Goal: Obtain resource: Download file/media

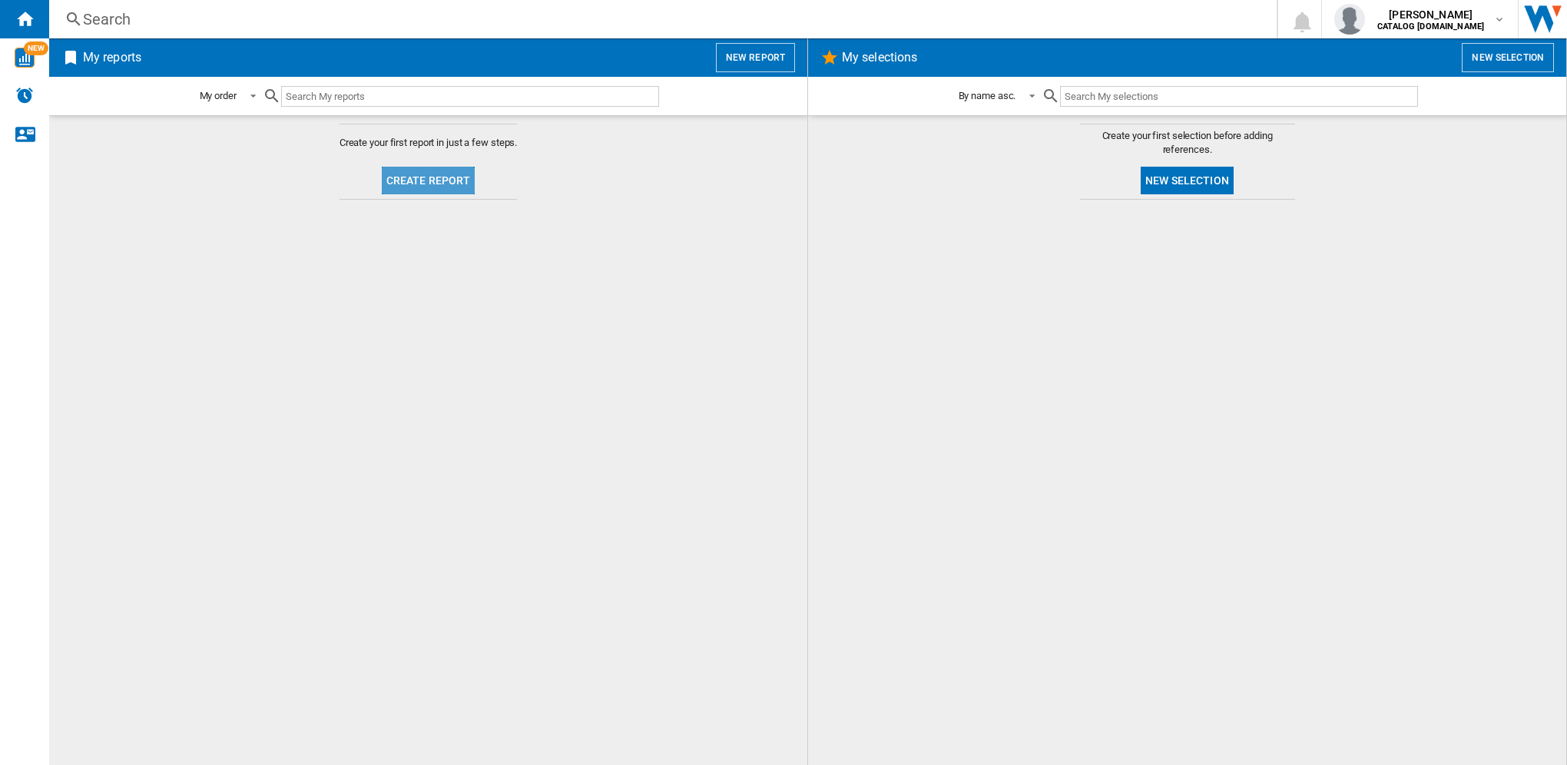
click at [426, 187] on button "Create report" at bounding box center [429, 181] width 94 height 28
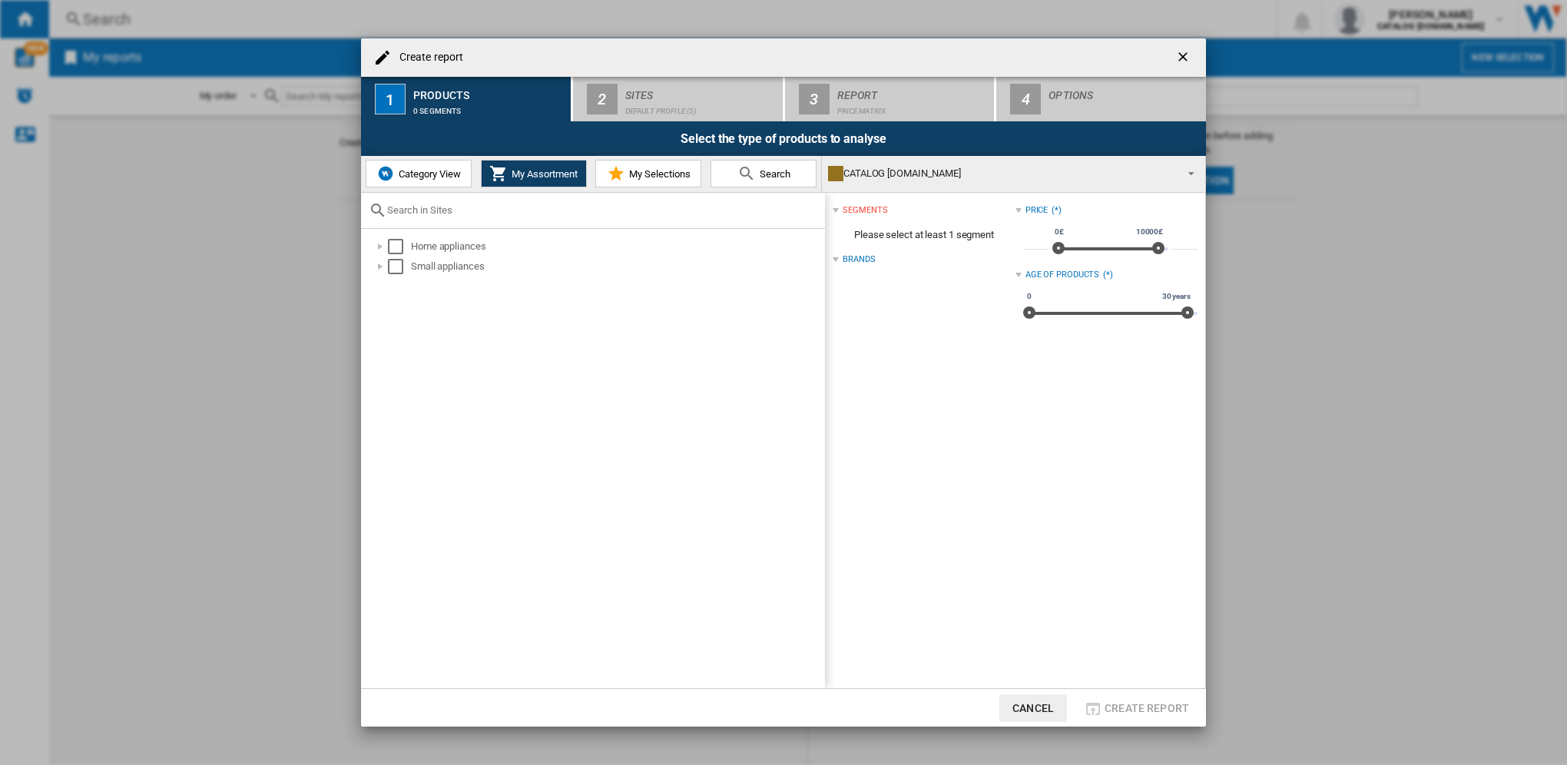
click at [422, 178] on span "Category View" at bounding box center [428, 174] width 66 height 12
click at [528, 174] on span "My Assortment" at bounding box center [543, 174] width 70 height 12
drag, startPoint x: 392, startPoint y: 249, endPoint x: 402, endPoint y: 250, distance: 10.1
click at [393, 249] on div "Select" at bounding box center [395, 246] width 15 height 15
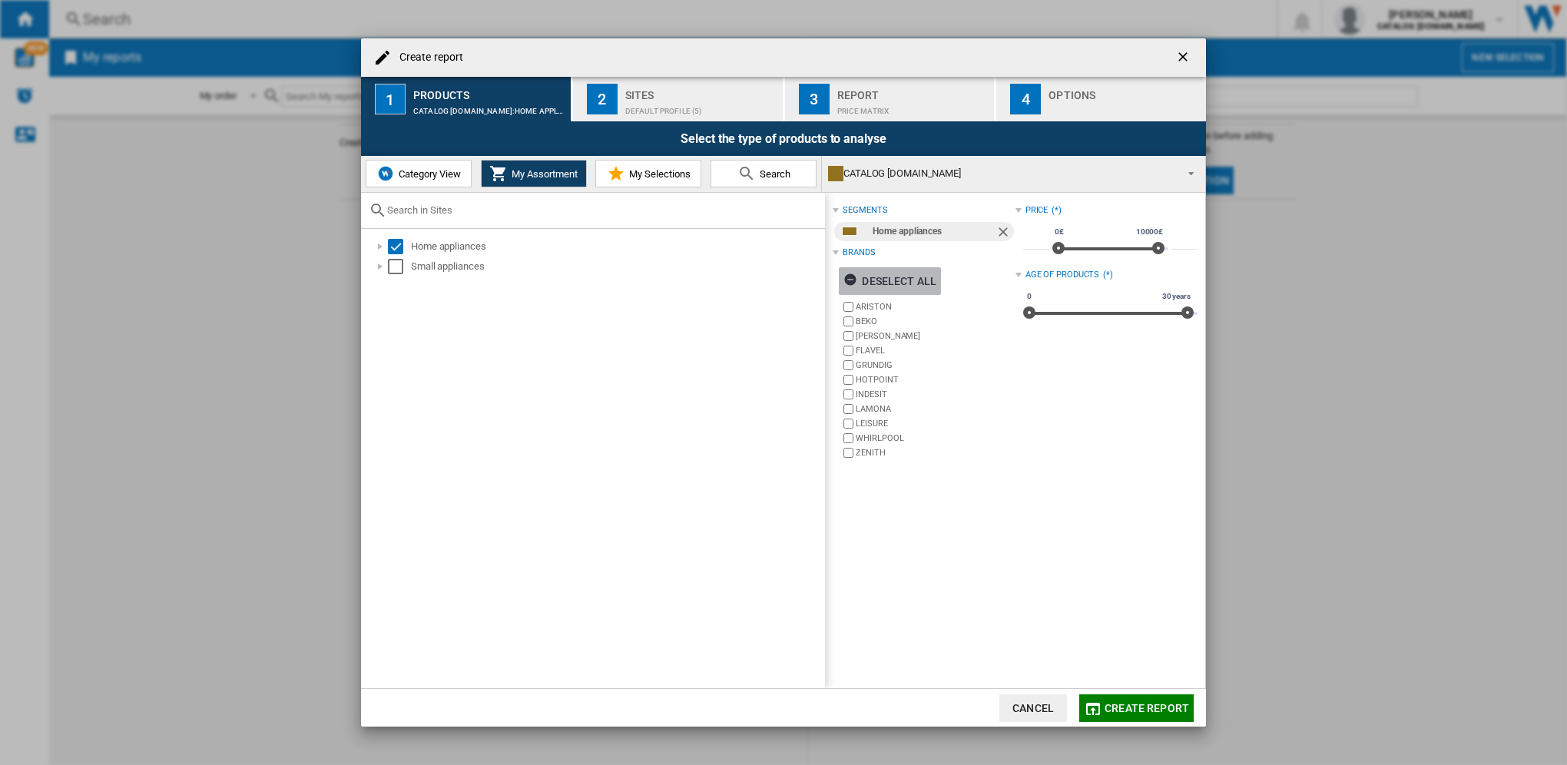
click at [851, 279] on ng-md-icon "button" at bounding box center [852, 282] width 18 height 18
drag, startPoint x: 866, startPoint y: 379, endPoint x: 871, endPoint y: 388, distance: 10.3
click at [867, 378] on label "HOTPOINT" at bounding box center [935, 380] width 159 height 12
click at [869, 391] on label "INDESIT" at bounding box center [935, 395] width 159 height 12
click at [865, 322] on label "BEKO" at bounding box center [935, 322] width 159 height 12
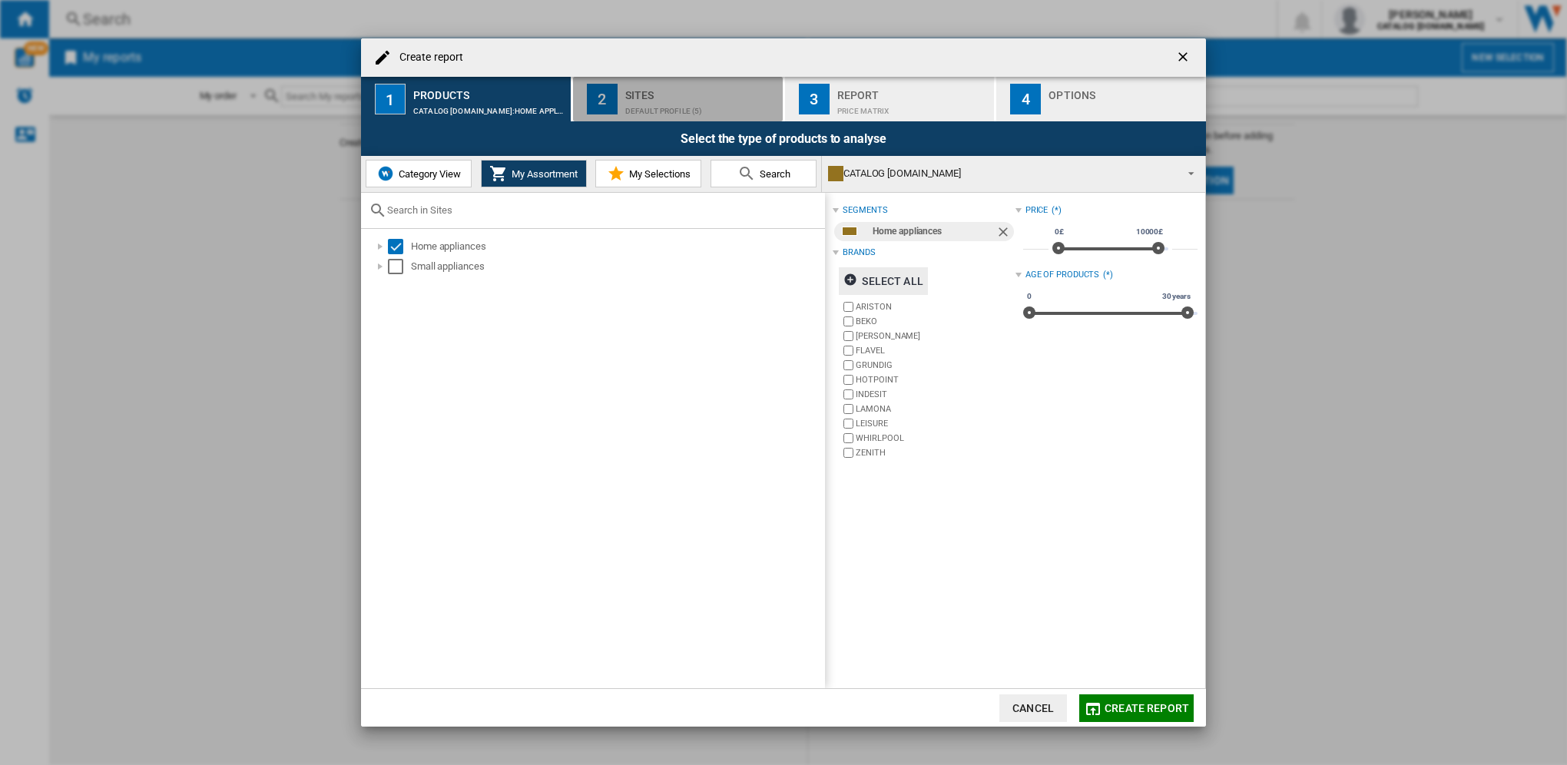
click at [693, 118] on button "2 Sites Default profile (5)" at bounding box center [678, 99] width 211 height 45
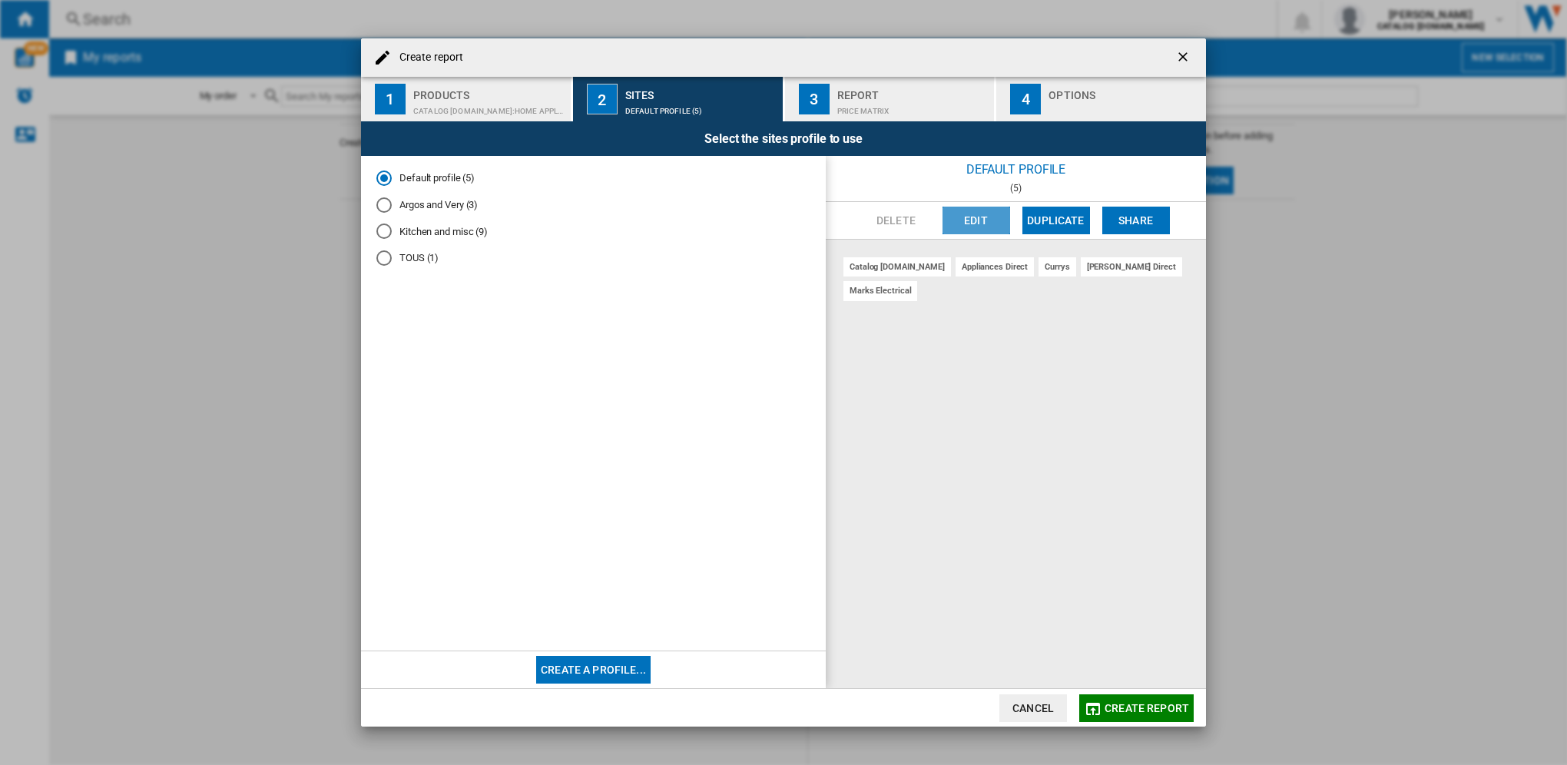
click at [978, 225] on button "Edit" at bounding box center [976, 221] width 68 height 28
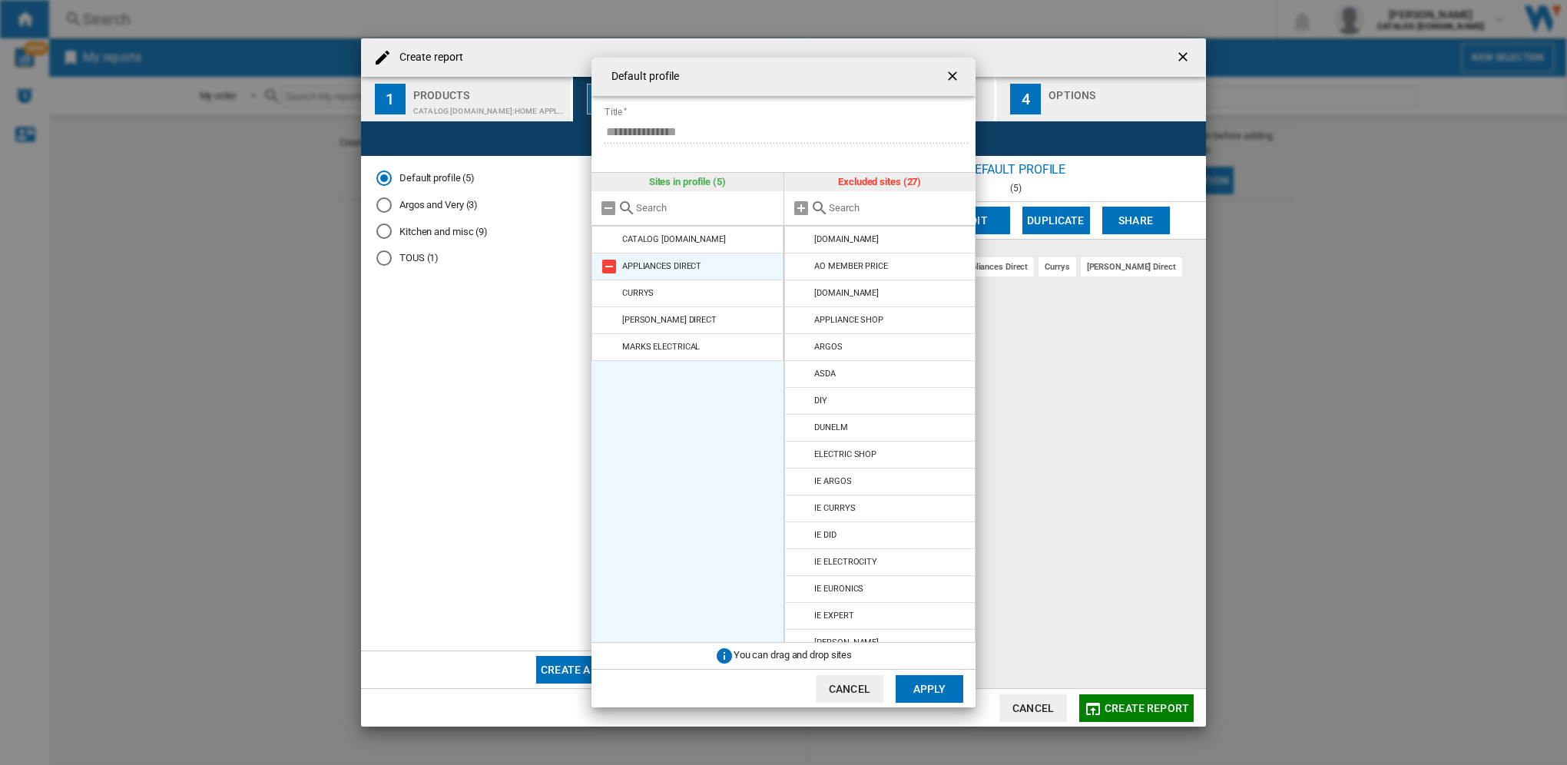
click at [607, 272] on md-icon at bounding box center [609, 266] width 18 height 18
click at [613, 264] on md-icon at bounding box center [609, 266] width 18 height 18
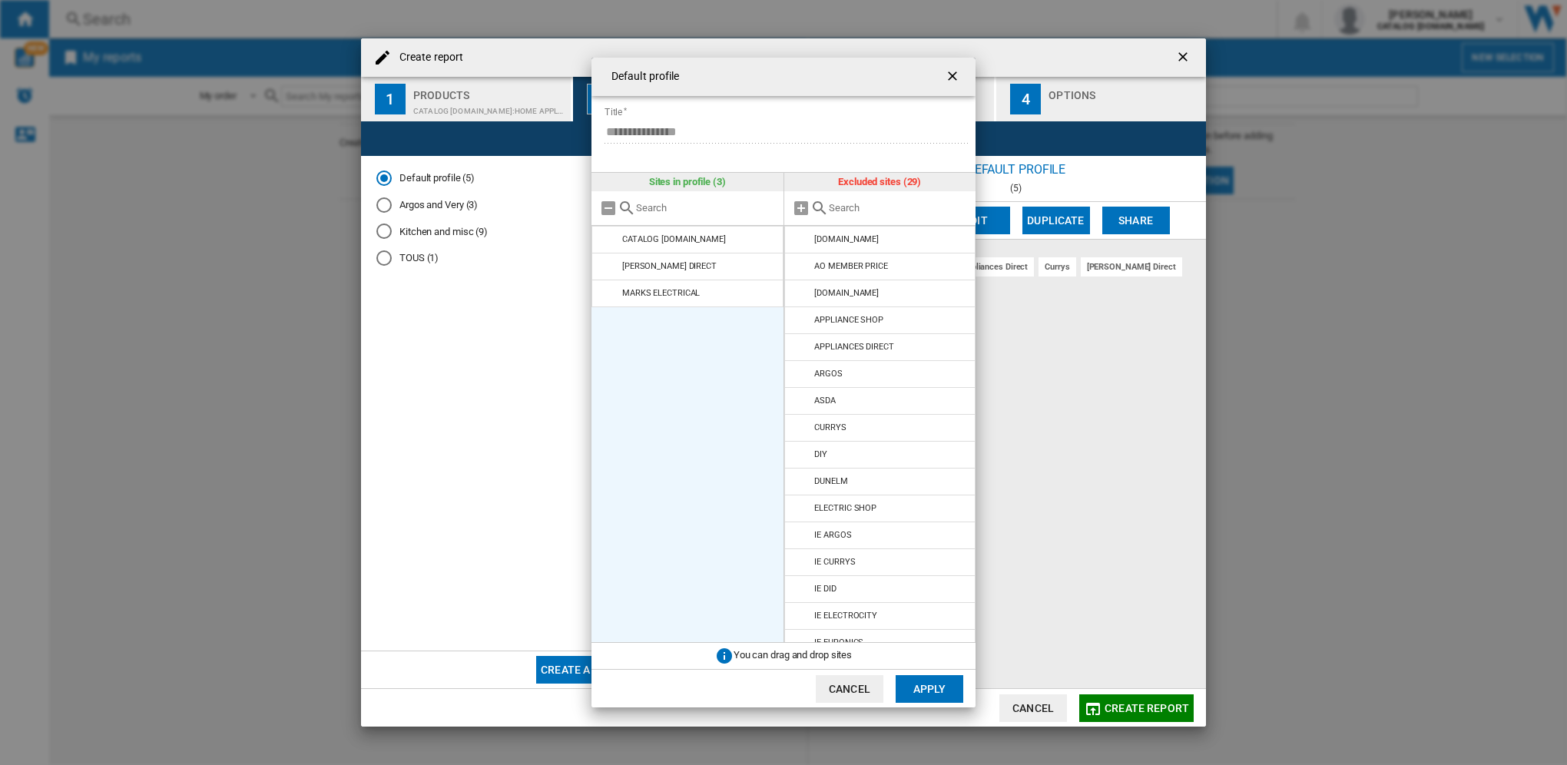
drag, startPoint x: 610, startPoint y: 266, endPoint x: 613, endPoint y: 284, distance: 18.7
click at [610, 267] on md-icon at bounding box center [609, 266] width 18 height 18
click at [607, 270] on md-icon at bounding box center [609, 266] width 18 height 18
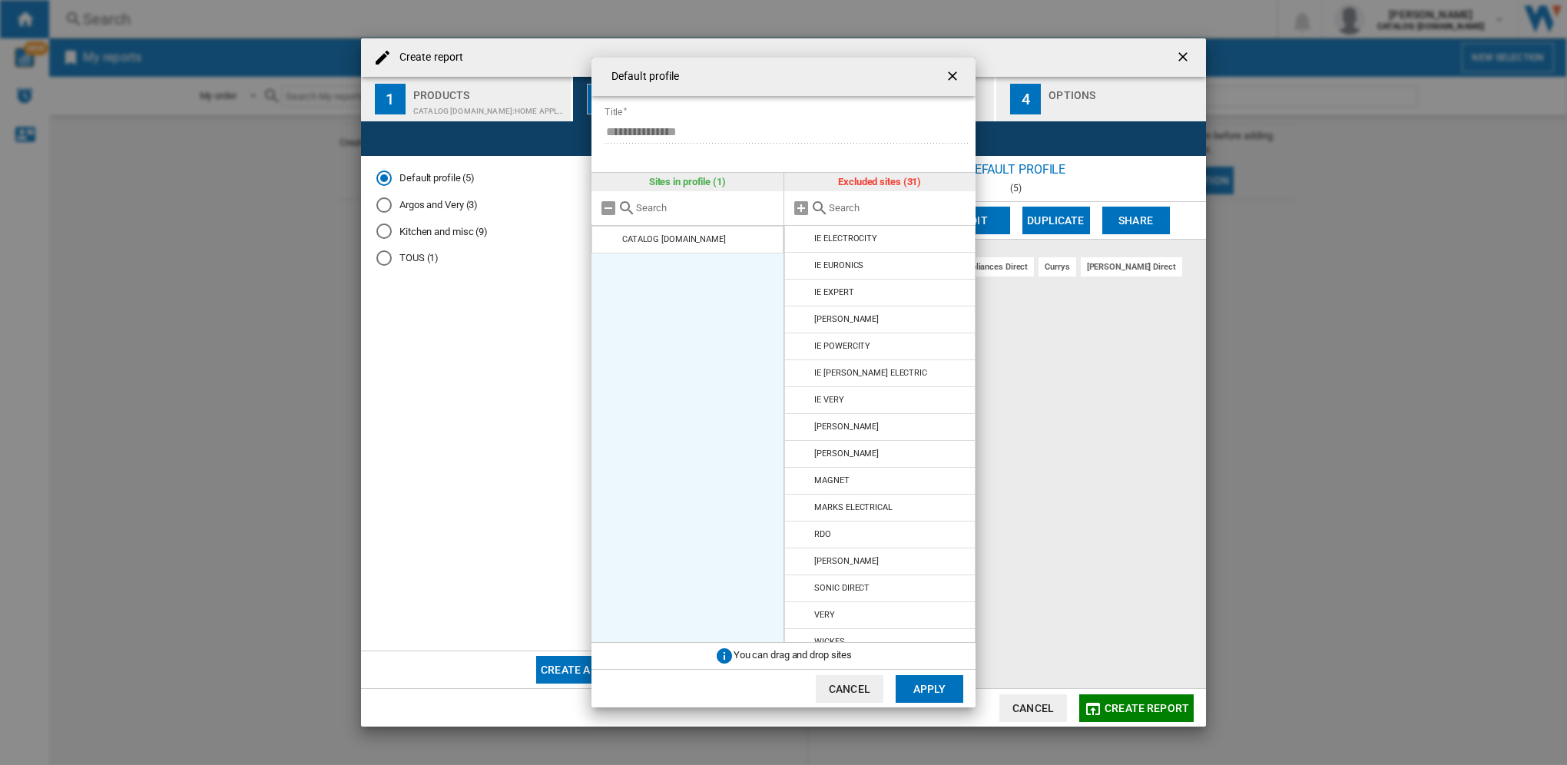
scroll to position [417, 0]
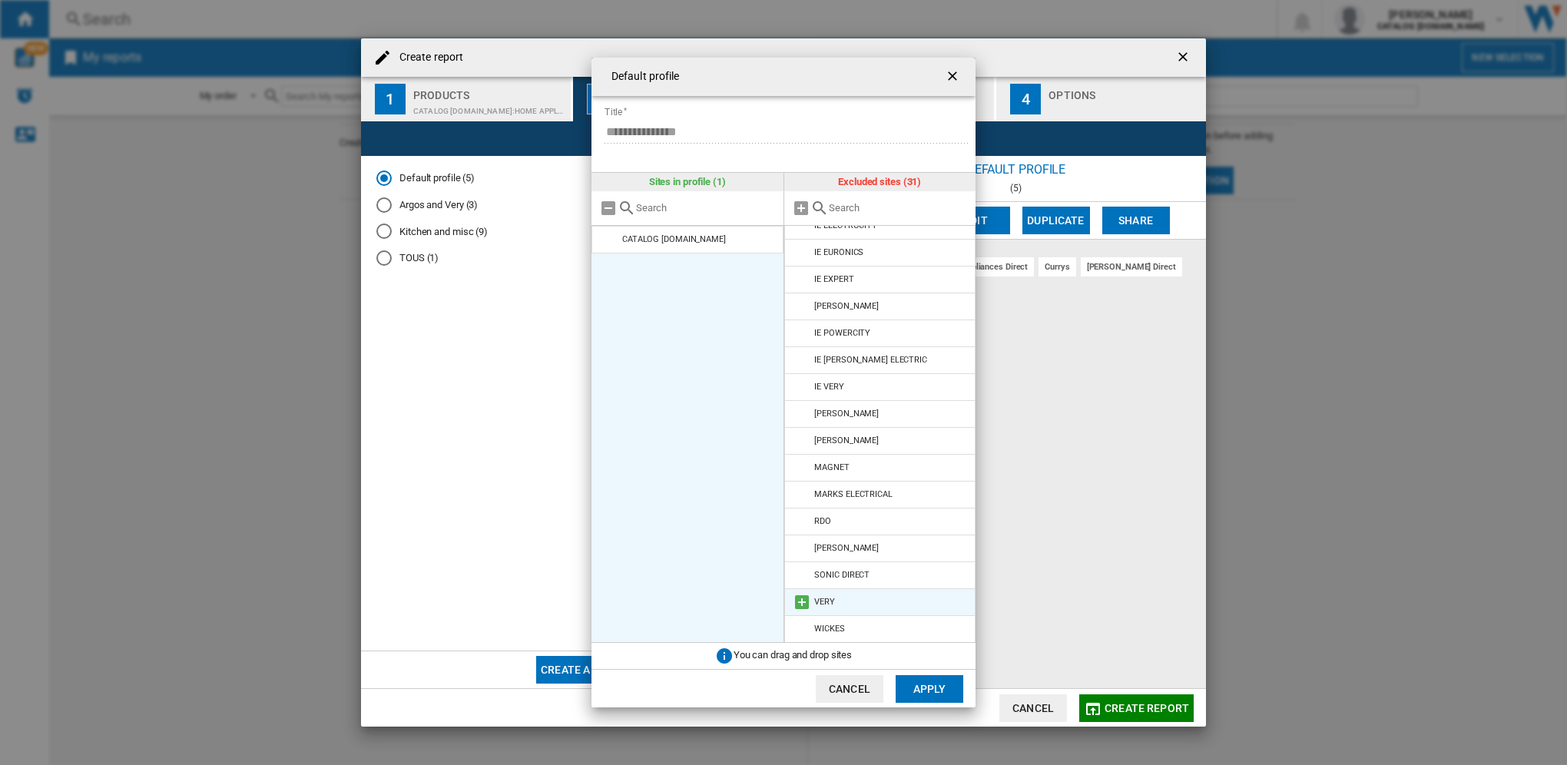
click at [839, 602] on li "VERY" at bounding box center [880, 602] width 192 height 28
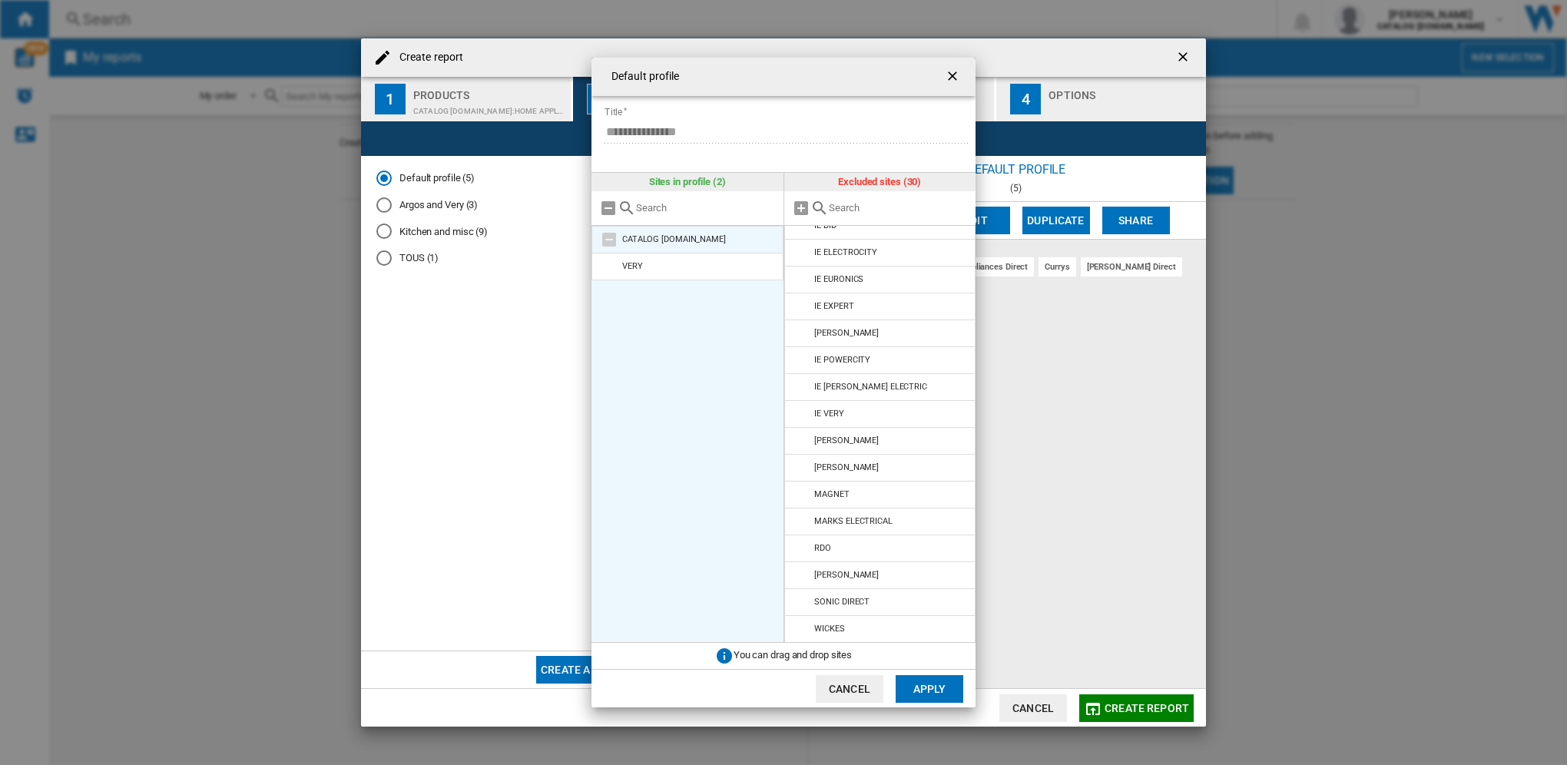
click at [608, 245] on md-icon at bounding box center [609, 239] width 18 height 18
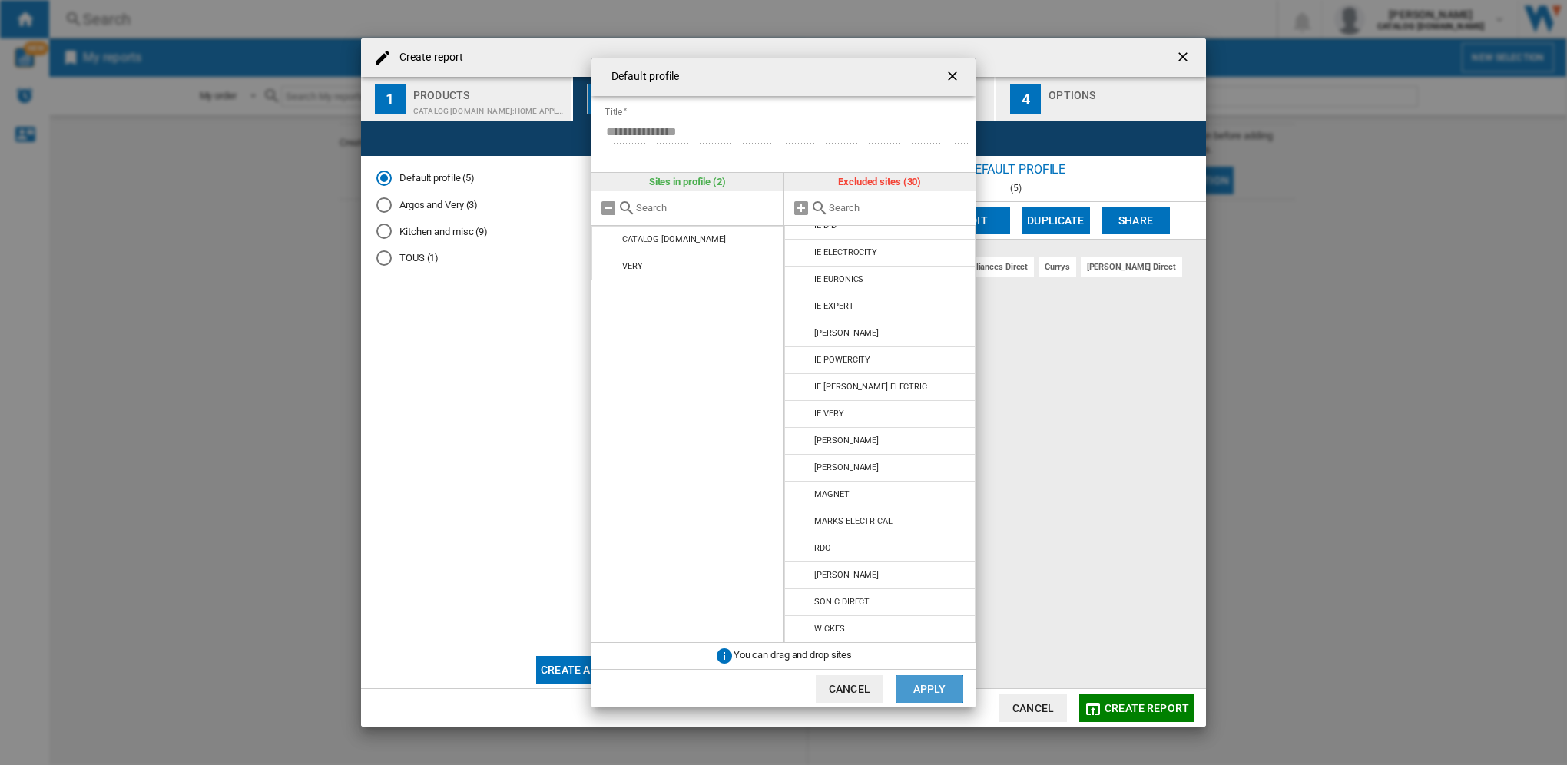
click at [936, 681] on button "Apply" at bounding box center [929, 689] width 68 height 28
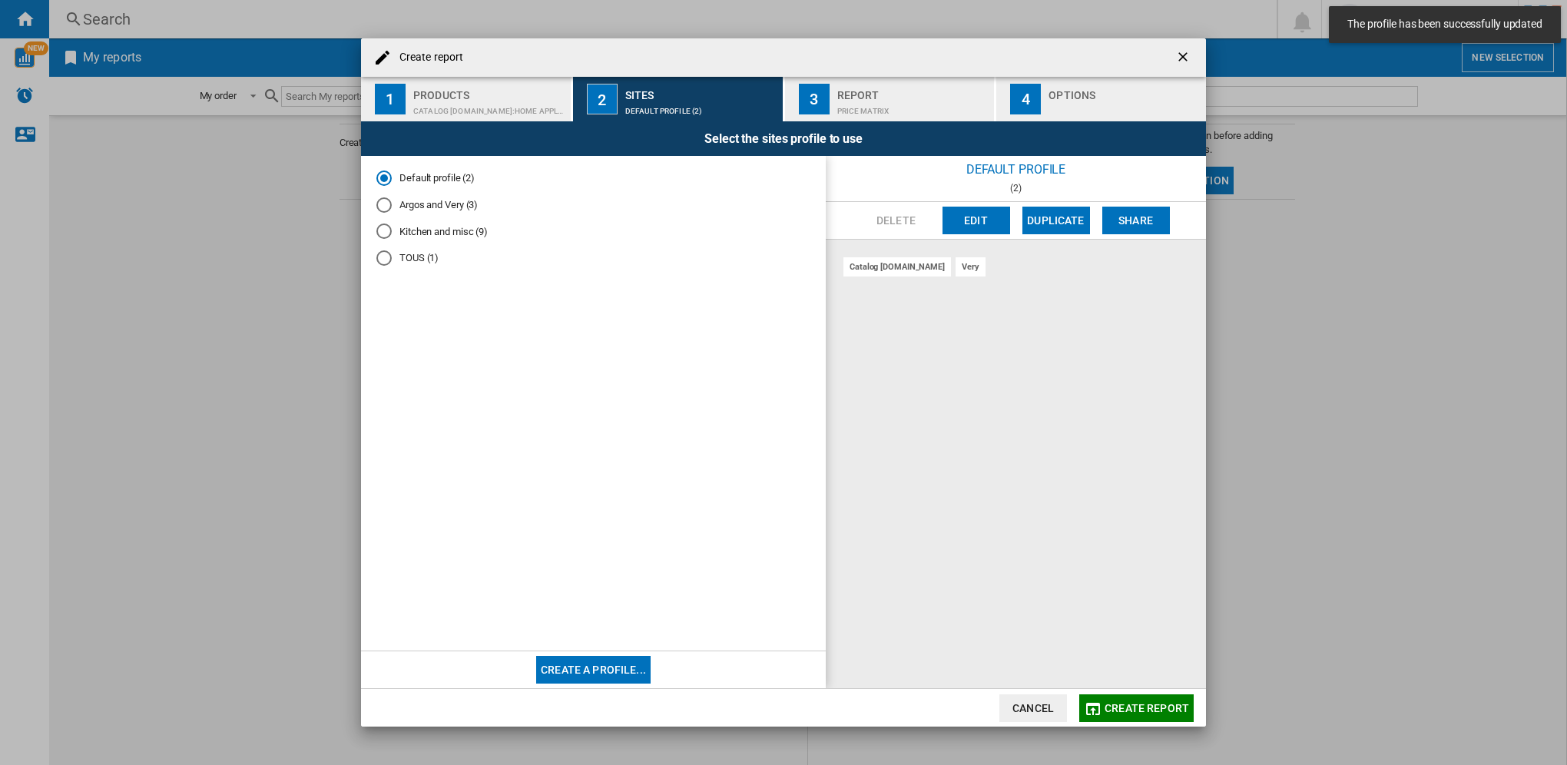
click at [1157, 712] on span "Create report" at bounding box center [1146, 708] width 84 height 12
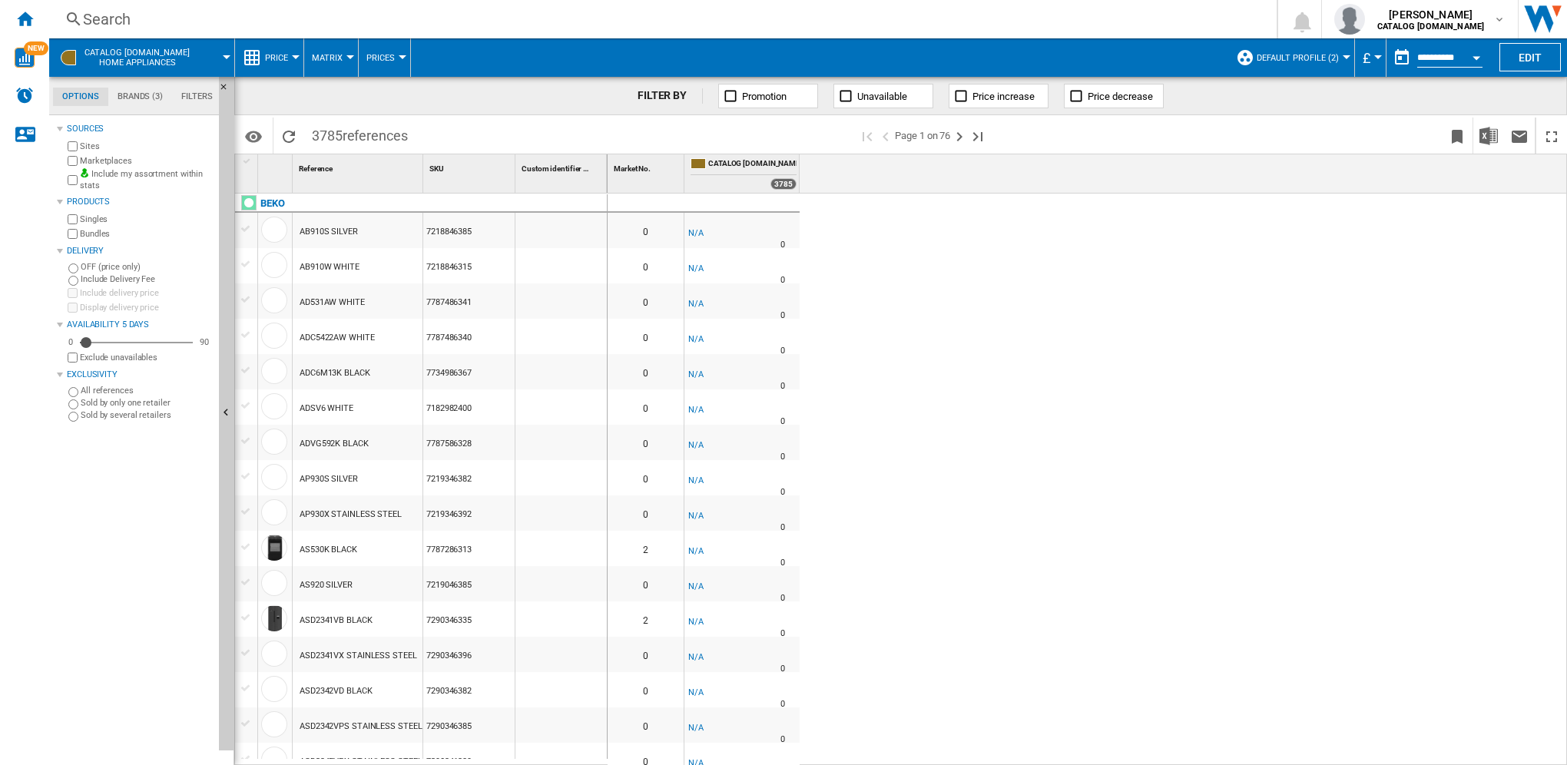
click at [157, 60] on span "CATALOG [DOMAIN_NAME] Home appliances" at bounding box center [136, 58] width 105 height 20
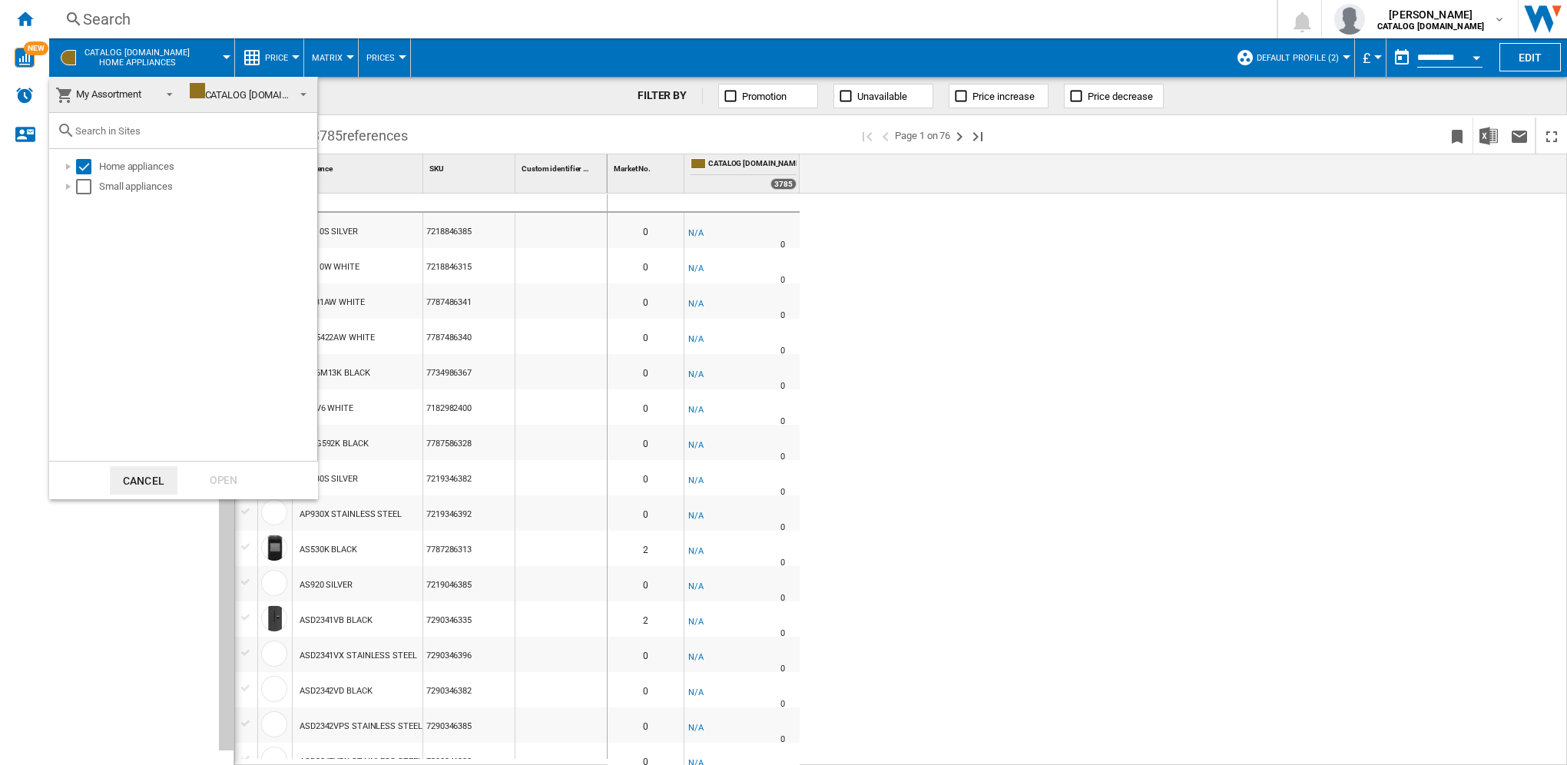
click at [1346, 303] on md-backdrop at bounding box center [783, 382] width 1567 height 765
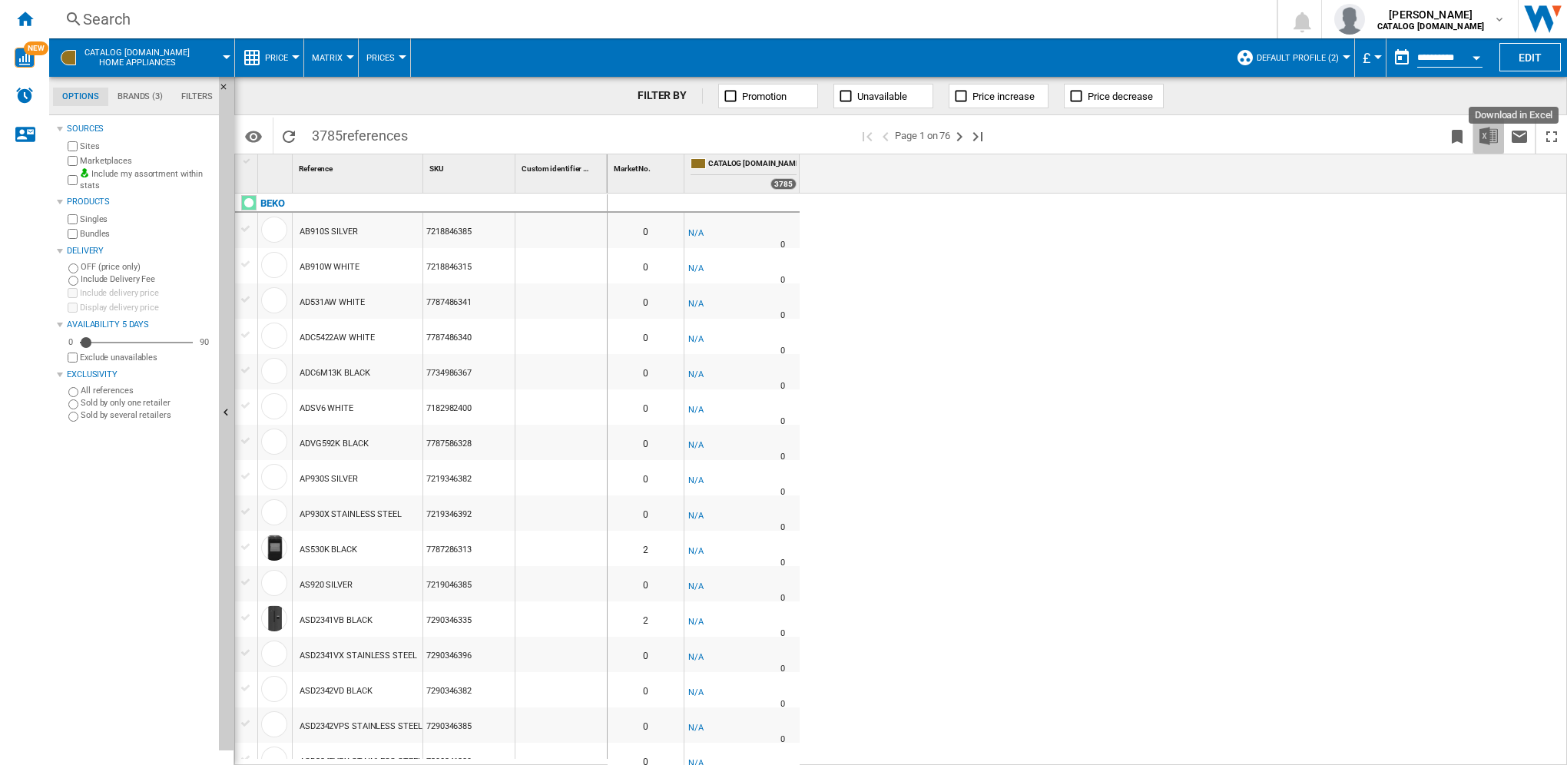
click at [1483, 142] on img "Download in Excel" at bounding box center [1488, 136] width 18 height 18
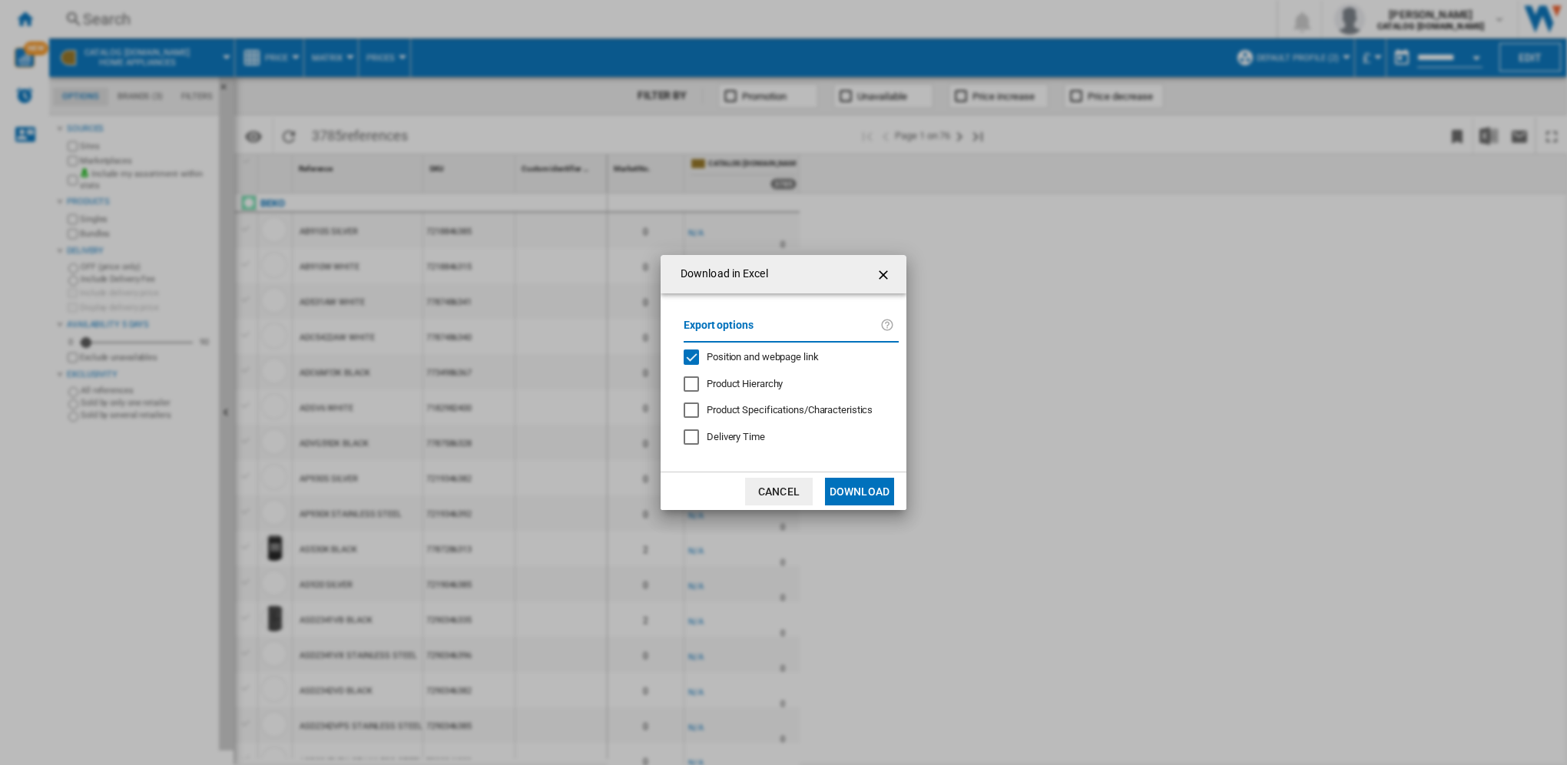
click at [846, 493] on button "Download" at bounding box center [859, 492] width 69 height 28
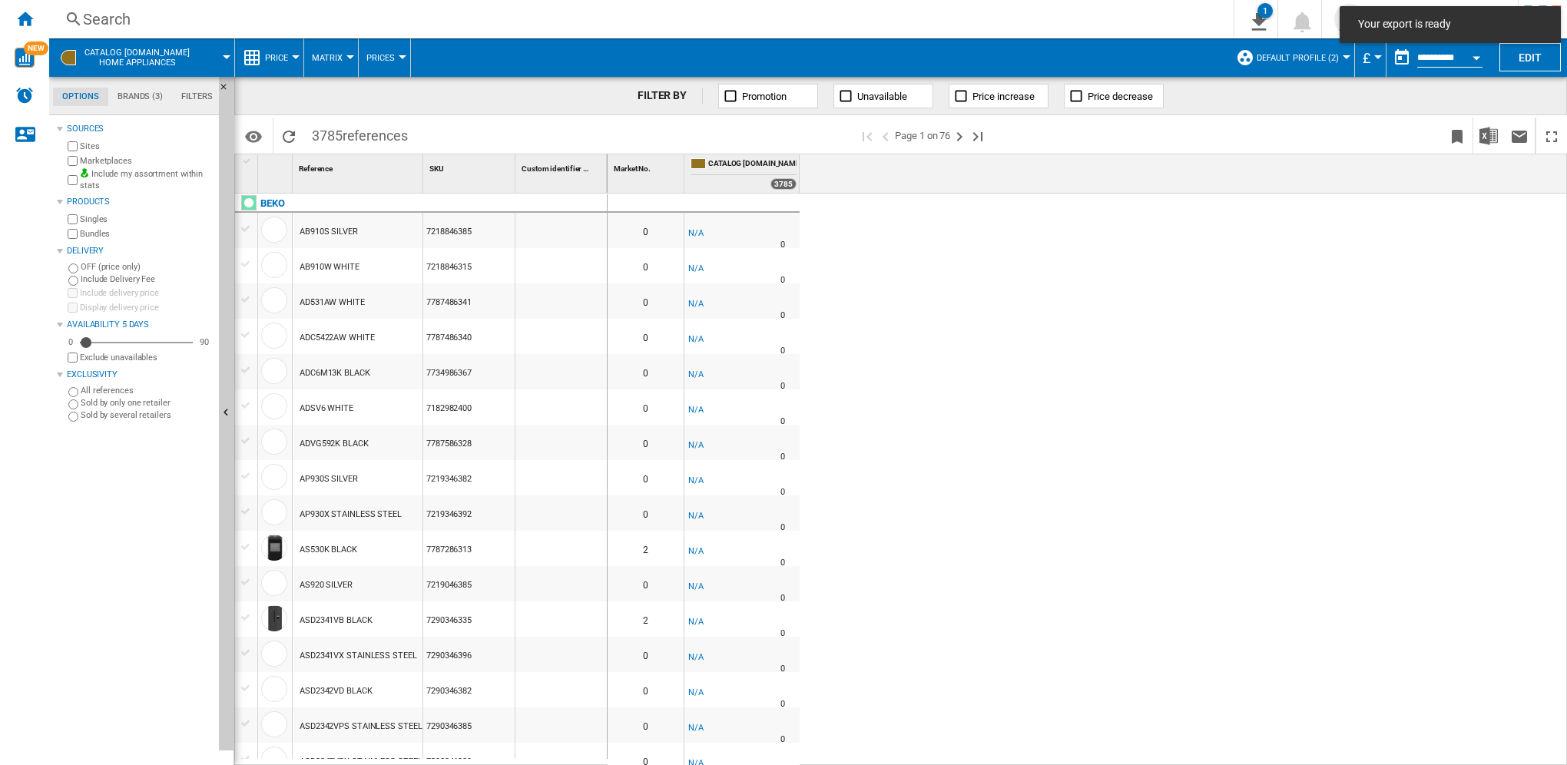
click at [1139, 369] on div "0 0 -1.0 % -£1 % N/A 0 0 -1.0 % -£1" at bounding box center [1087, 480] width 960 height 573
click at [1309, 50] on button "Default profile (2)" at bounding box center [1301, 57] width 90 height 38
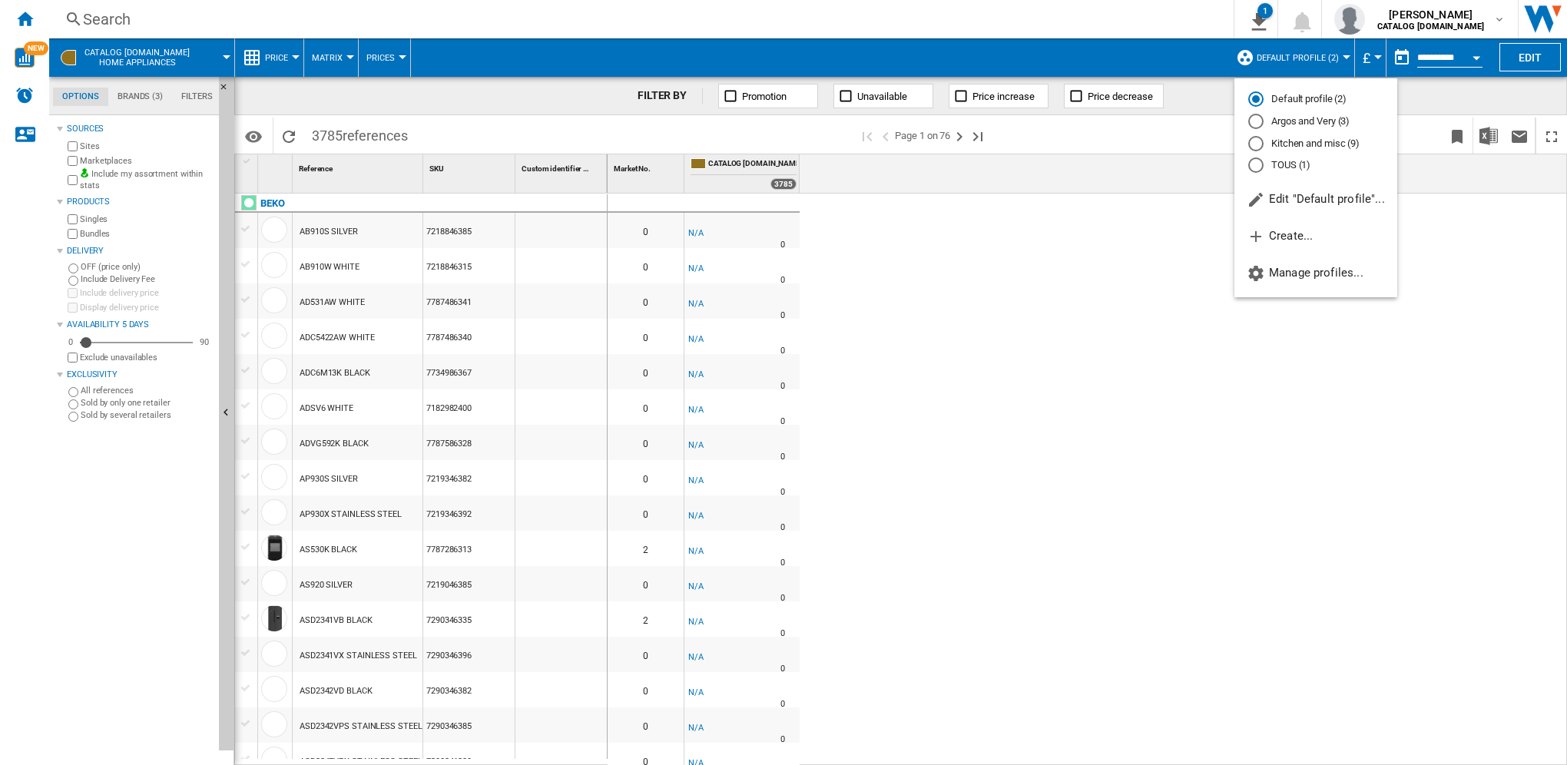
click at [1317, 124] on md-radio-button "Argos and Very (3)" at bounding box center [1315, 121] width 135 height 15
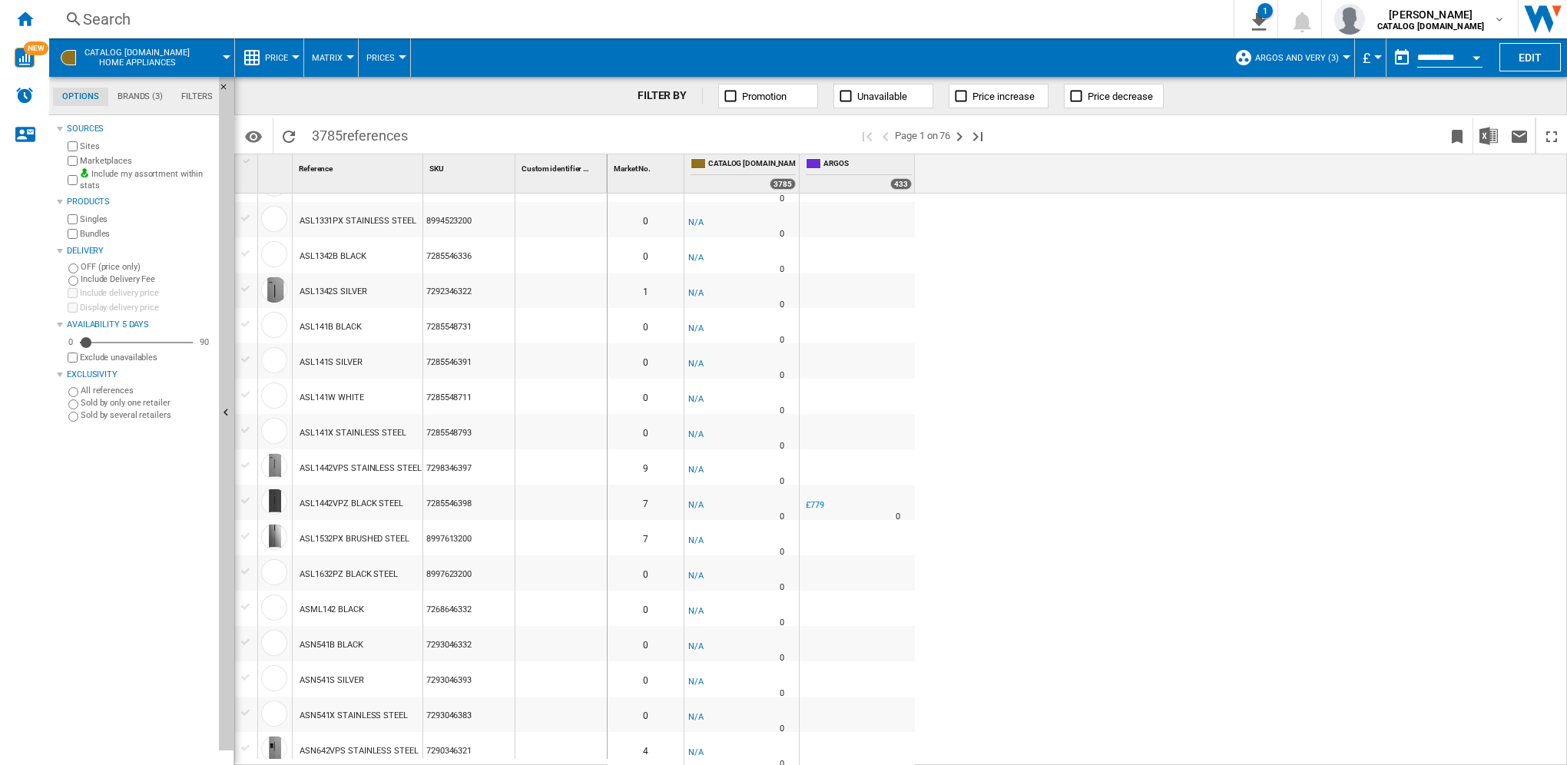
scroll to position [1212, 0]
click at [147, 99] on md-tab-item "Brands (3)" at bounding box center [140, 97] width 64 height 18
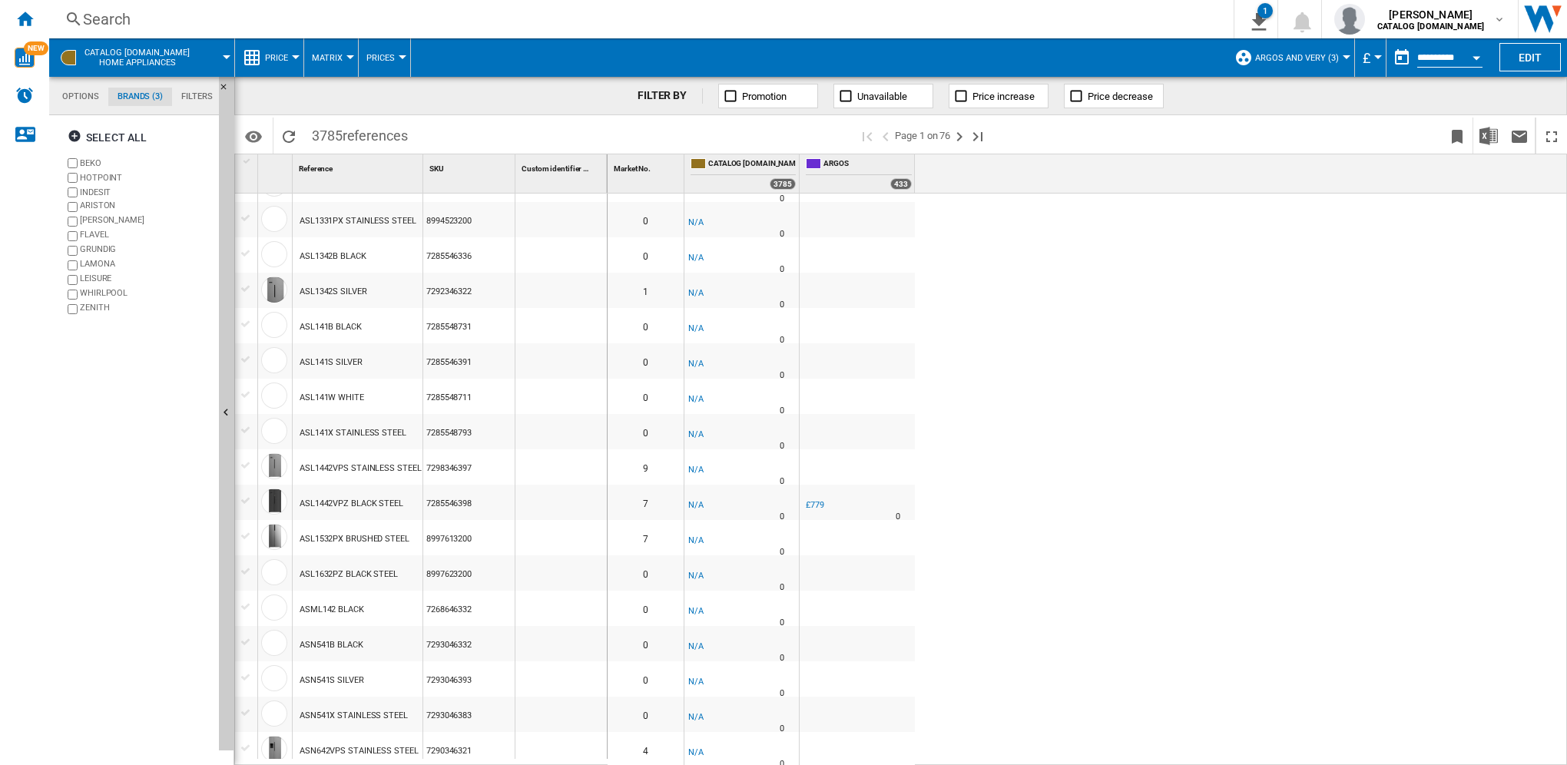
scroll to position [58, 0]
click at [955, 310] on div "0 0 -1.0 % -£1 % N/A 0 0 -1.0 % -£1" at bounding box center [1087, 480] width 960 height 573
click at [1294, 69] on button "Argos and Very (3)" at bounding box center [1300, 57] width 91 height 38
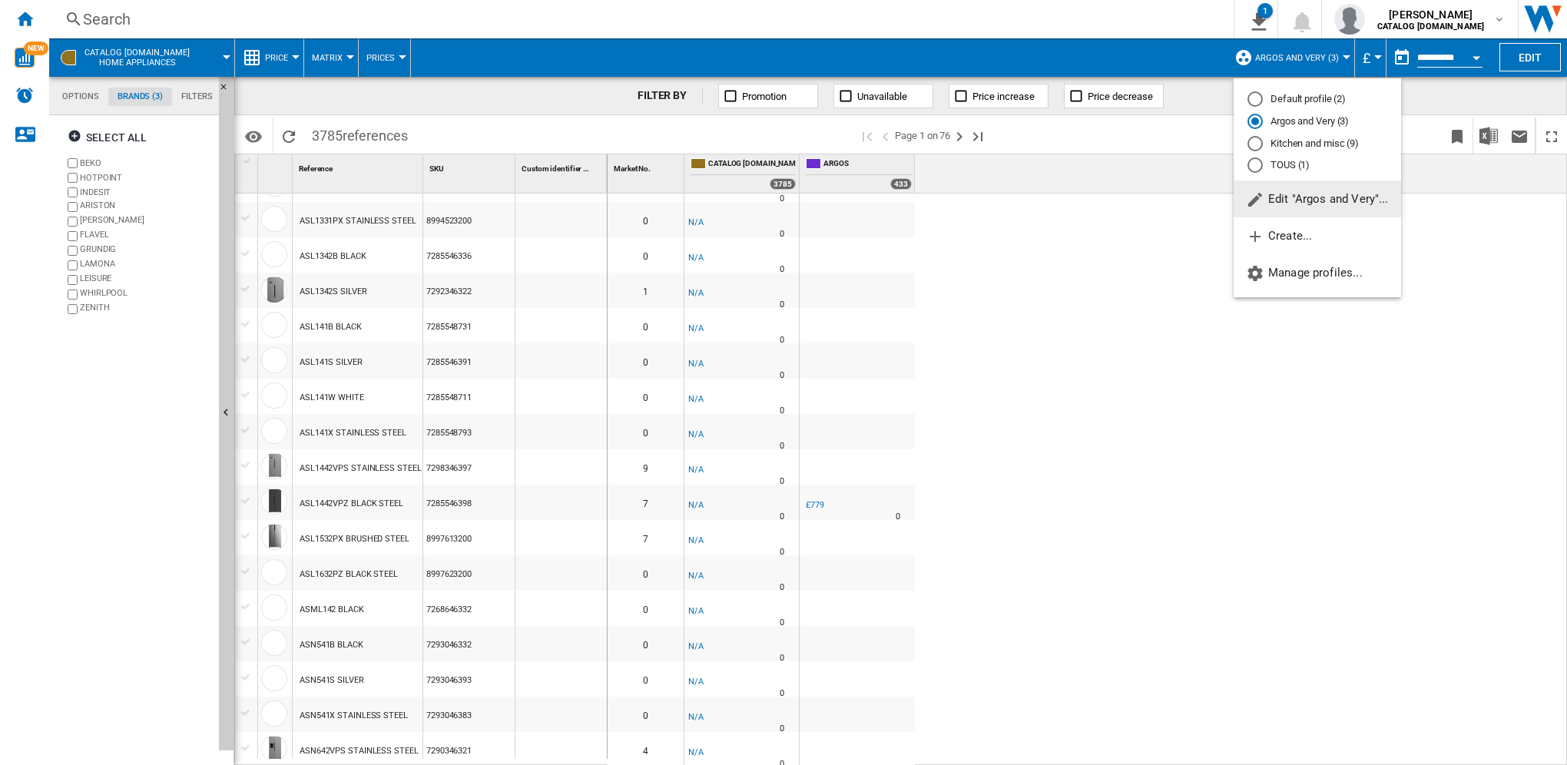
click at [863, 401] on md-backdrop at bounding box center [783, 382] width 1567 height 765
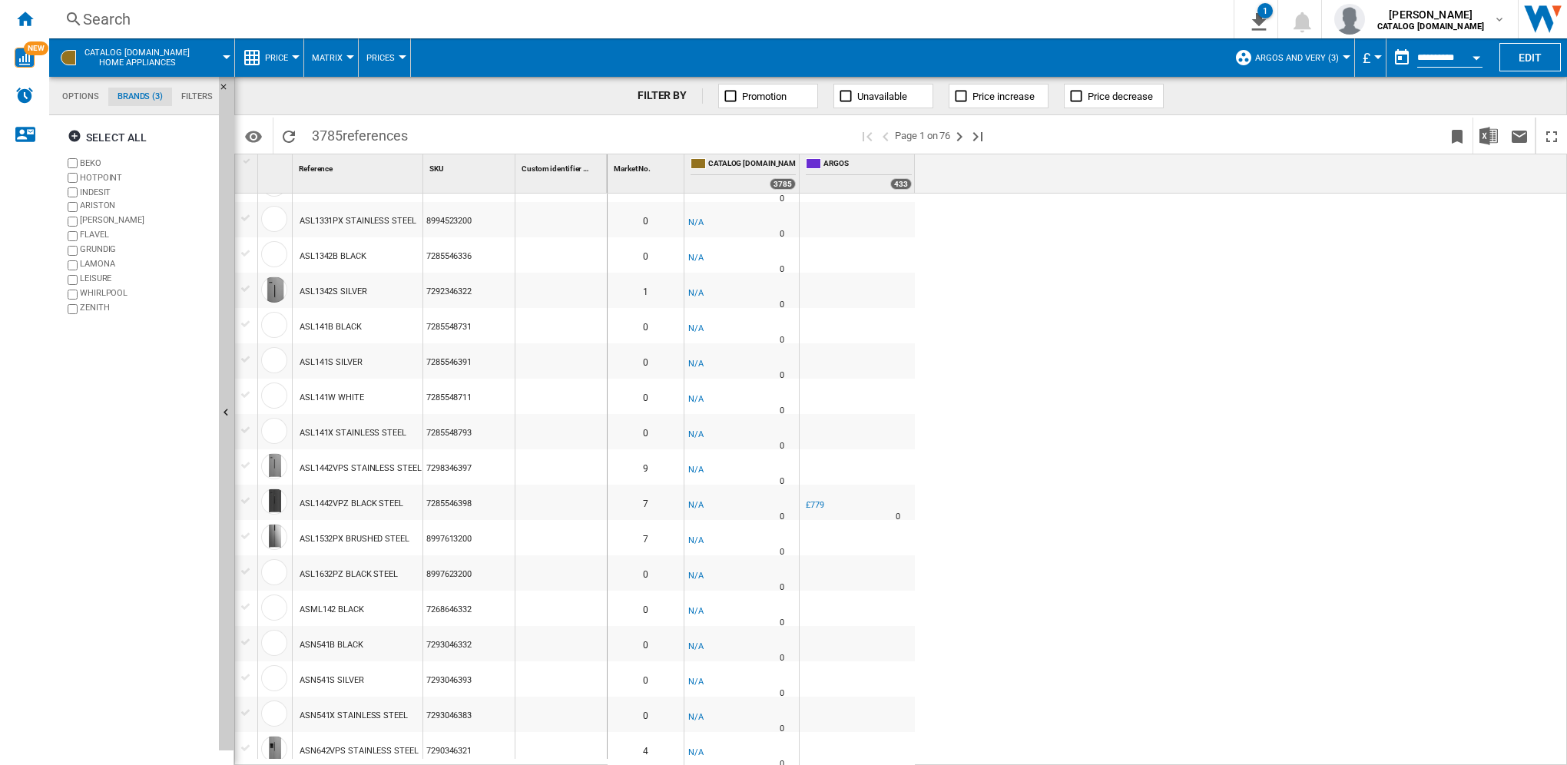
scroll to position [0, 0]
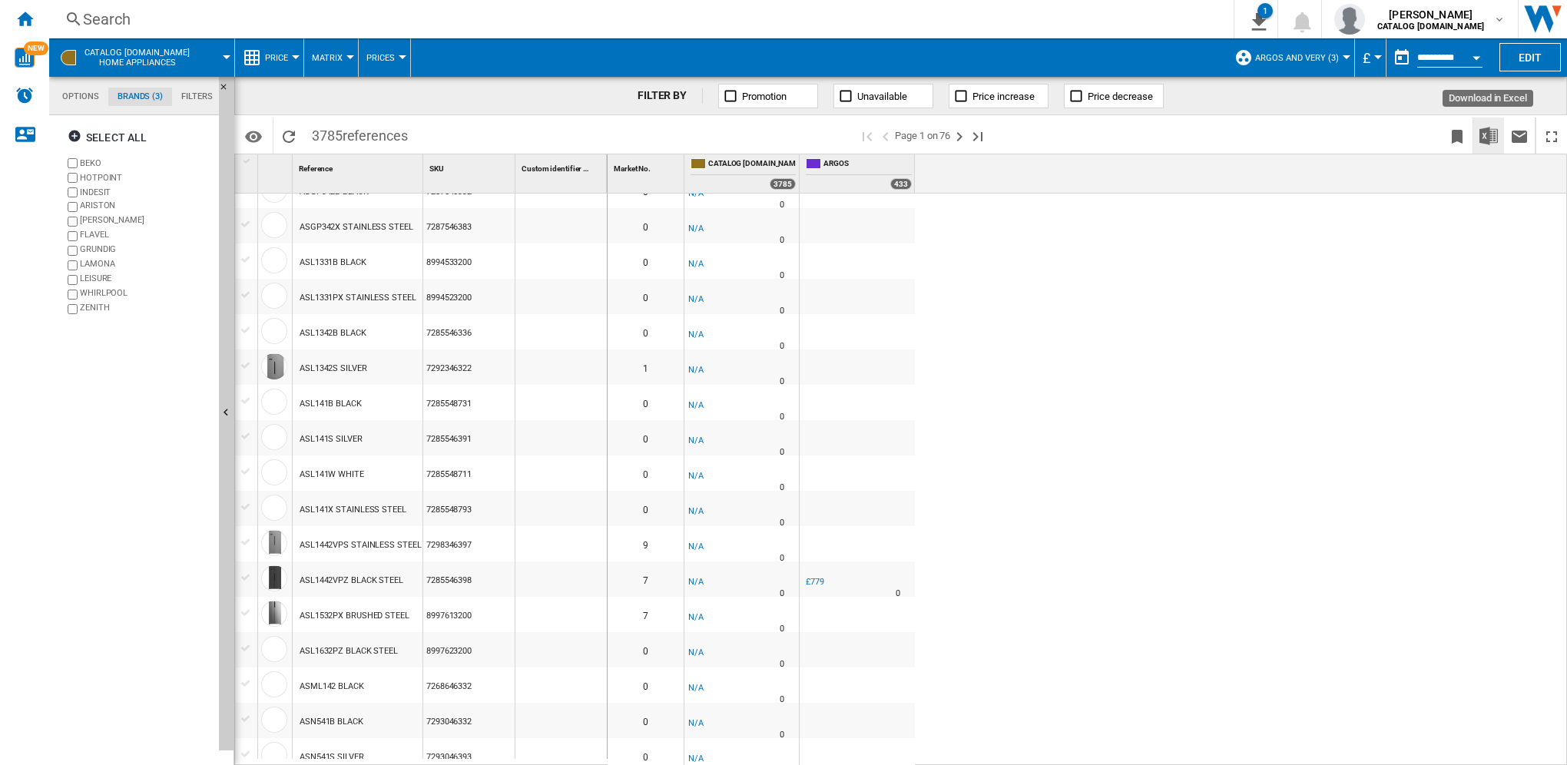
click at [1486, 131] on img "Download in Excel" at bounding box center [1488, 136] width 18 height 18
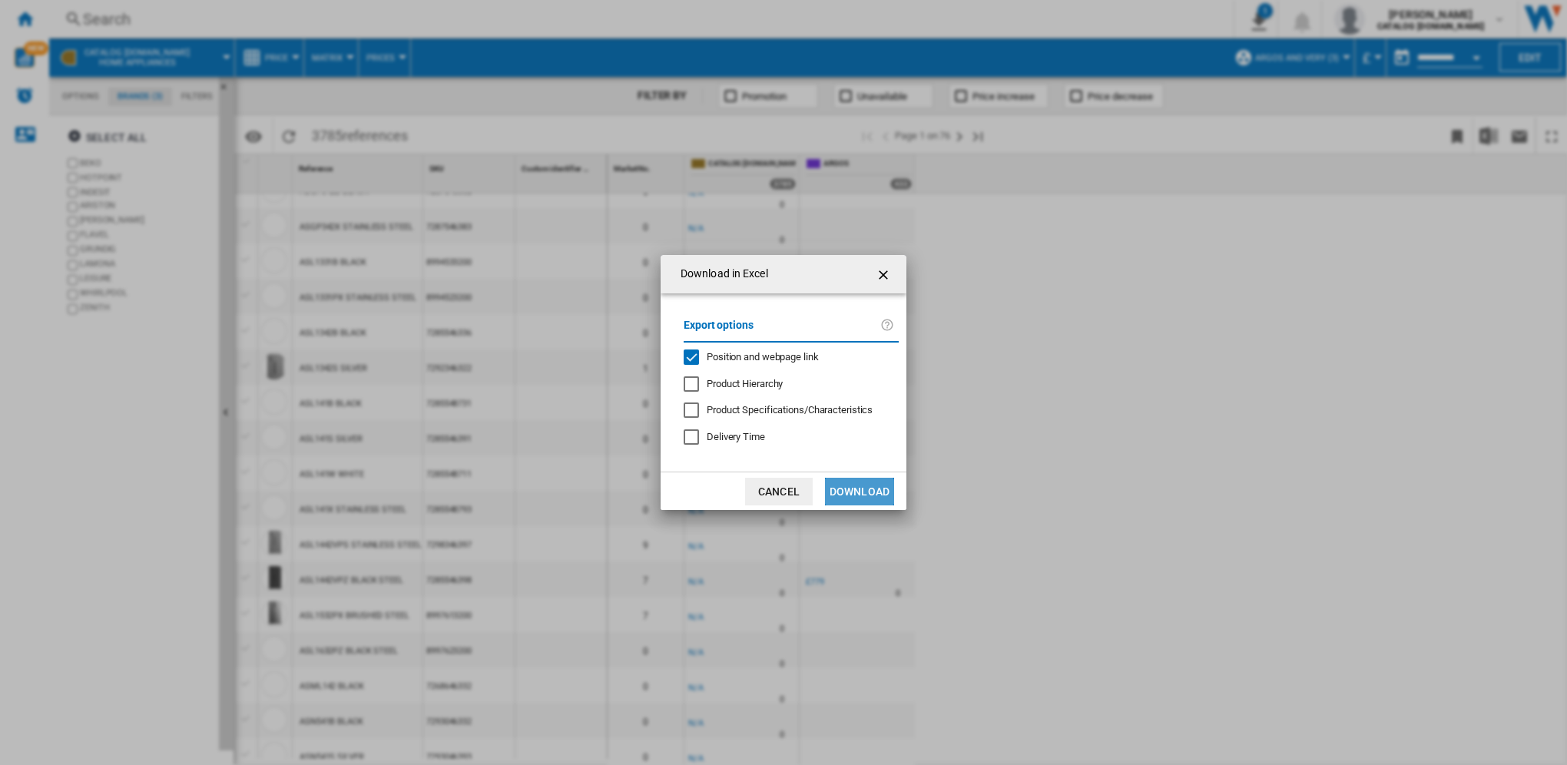
click at [845, 495] on button "Download" at bounding box center [859, 492] width 69 height 28
